Goal: Task Accomplishment & Management: Manage account settings

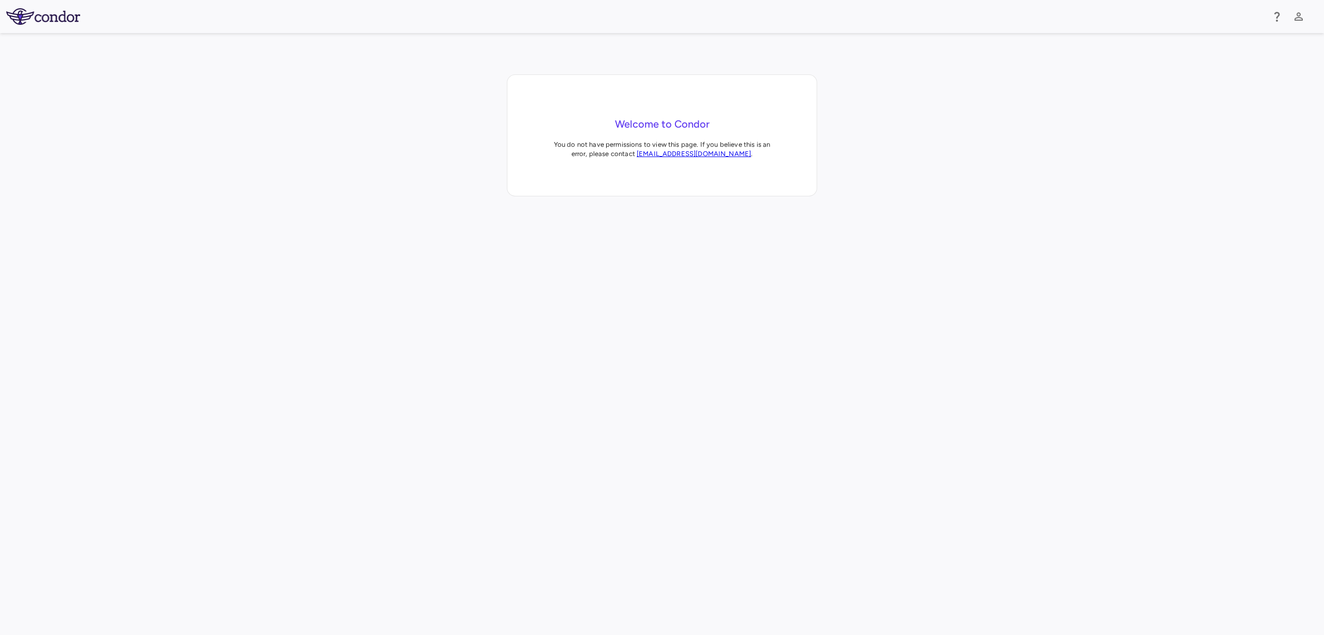
click at [552, 234] on div at bounding box center [662, 513] width 1324 height 635
click at [1299, 13] on icon "button" at bounding box center [1298, 16] width 8 height 8
click at [1215, 79] on li "Sign out" at bounding box center [1224, 79] width 141 height 12
